Goal: Task Accomplishment & Management: Manage account settings

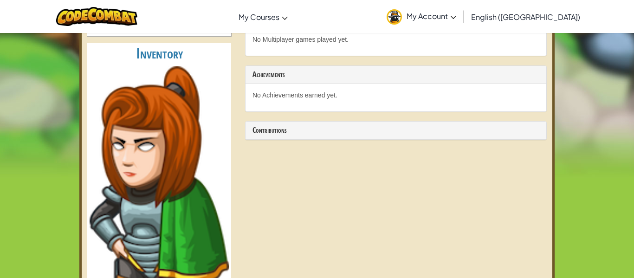
scroll to position [230, 0]
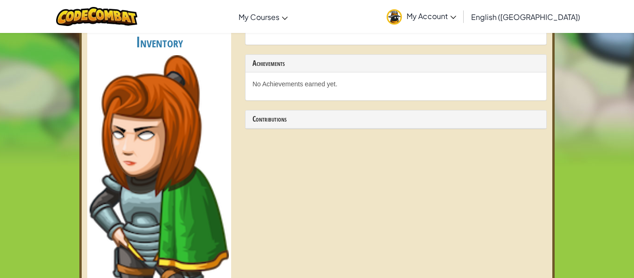
click at [158, 127] on img at bounding box center [159, 200] width 139 height 291
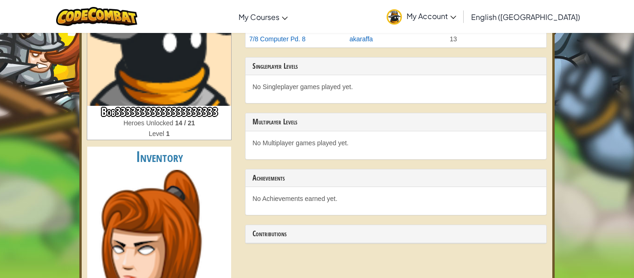
scroll to position [0, 0]
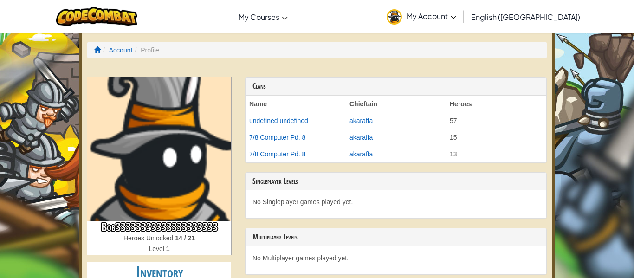
click at [137, 154] on img at bounding box center [159, 149] width 144 height 144
click at [153, 170] on img at bounding box center [159, 149] width 144 height 144
click at [149, 157] on img at bounding box center [159, 149] width 144 height 144
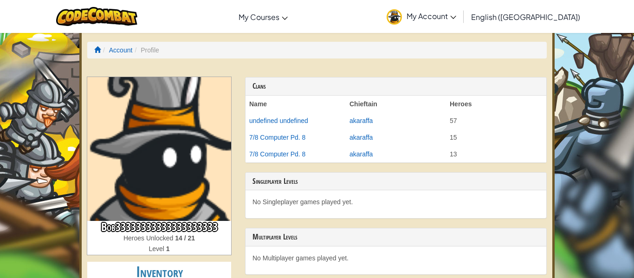
click at [149, 157] on img at bounding box center [159, 149] width 144 height 144
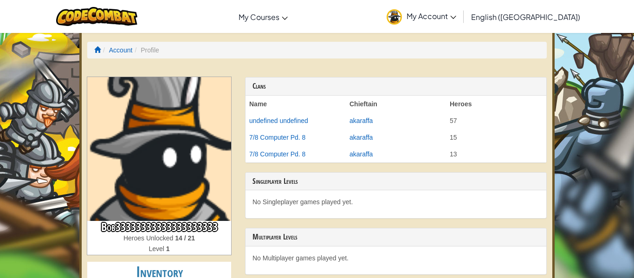
click at [149, 157] on img at bounding box center [159, 149] width 144 height 144
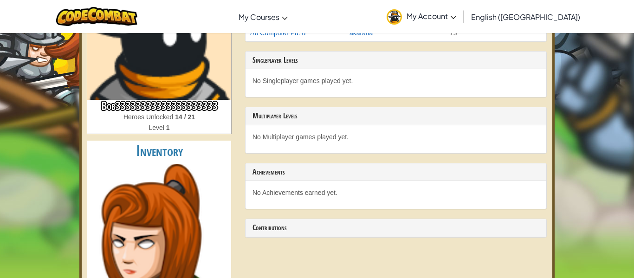
scroll to position [112, 0]
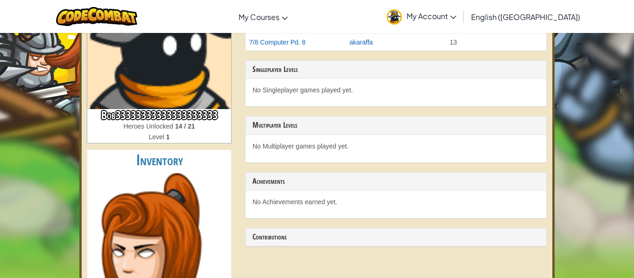
click at [145, 161] on h2 "Inventory" at bounding box center [159, 160] width 144 height 21
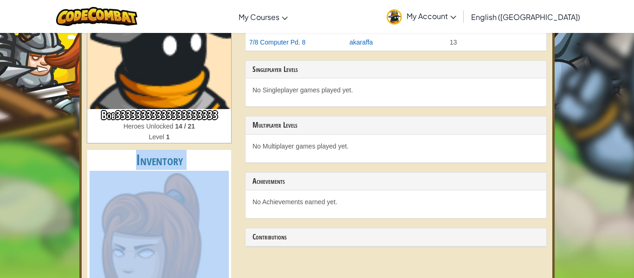
click at [145, 162] on h2 "Inventory" at bounding box center [159, 160] width 144 height 21
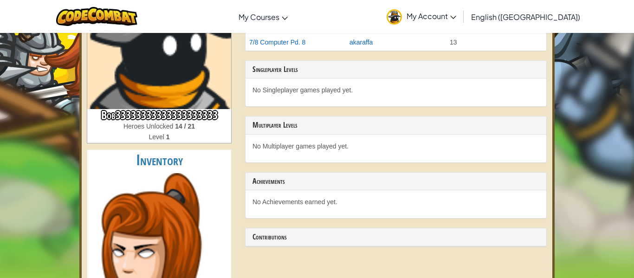
click at [150, 120] on h3 "Bob33333333333333333333" at bounding box center [159, 115] width 144 height 13
